Goal: Information Seeking & Learning: Check status

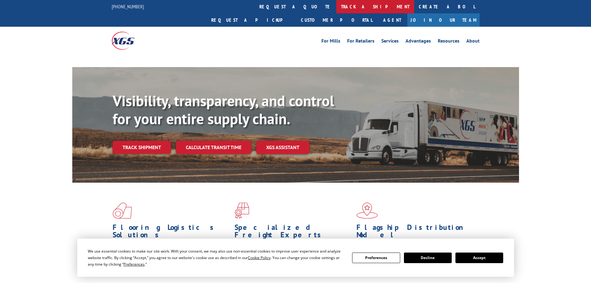
click at [337, 9] on link "track a shipment" at bounding box center [376, 6] width 78 height 13
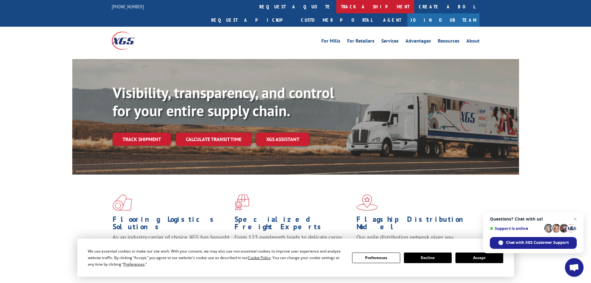
click at [337, 9] on link "track a shipment" at bounding box center [376, 6] width 78 height 13
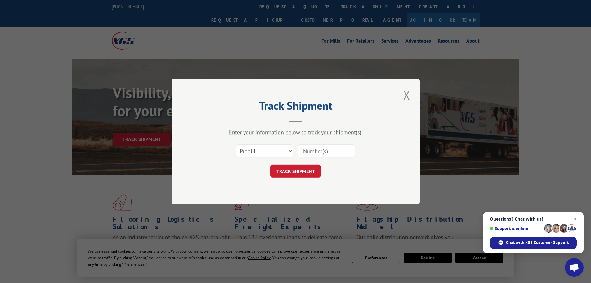
click at [335, 148] on input at bounding box center [326, 150] width 57 height 13
paste input "16330451"
type input "16330451"
click at [319, 169] on button "TRACK SHIPMENT" at bounding box center [295, 171] width 51 height 13
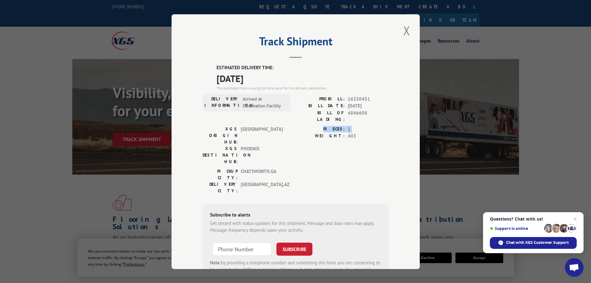
click at [299, 111] on div "ESTIMATED DELIVERY TIME: [DATE] The estimated time is using the time zone for t…" at bounding box center [296, 175] width 186 height 223
